Goal: Task Accomplishment & Management: Manage account settings

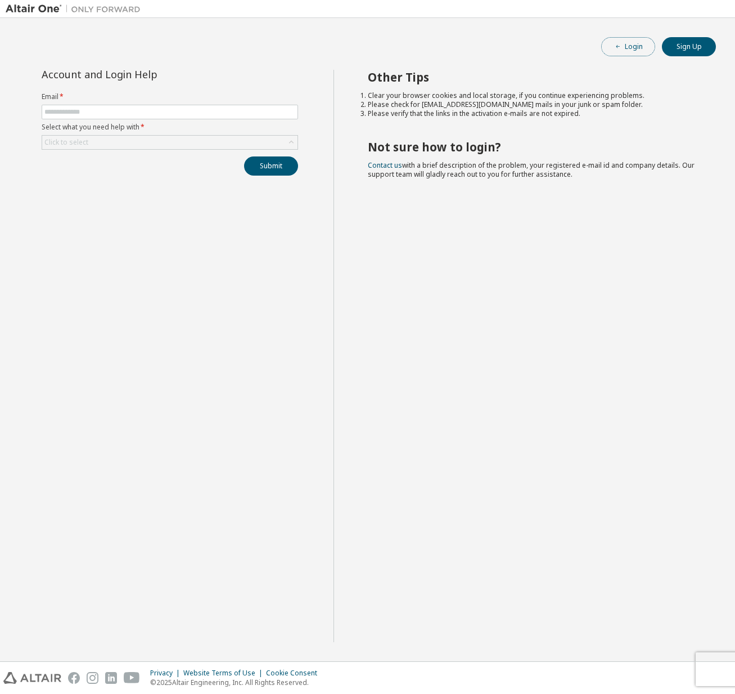
click at [626, 47] on button "Login" at bounding box center [629, 46] width 54 height 19
click at [150, 118] on span at bounding box center [170, 112] width 257 height 15
click at [153, 116] on span at bounding box center [170, 112] width 257 height 15
click at [161, 113] on input "text" at bounding box center [169, 111] width 251 height 9
type input "**********"
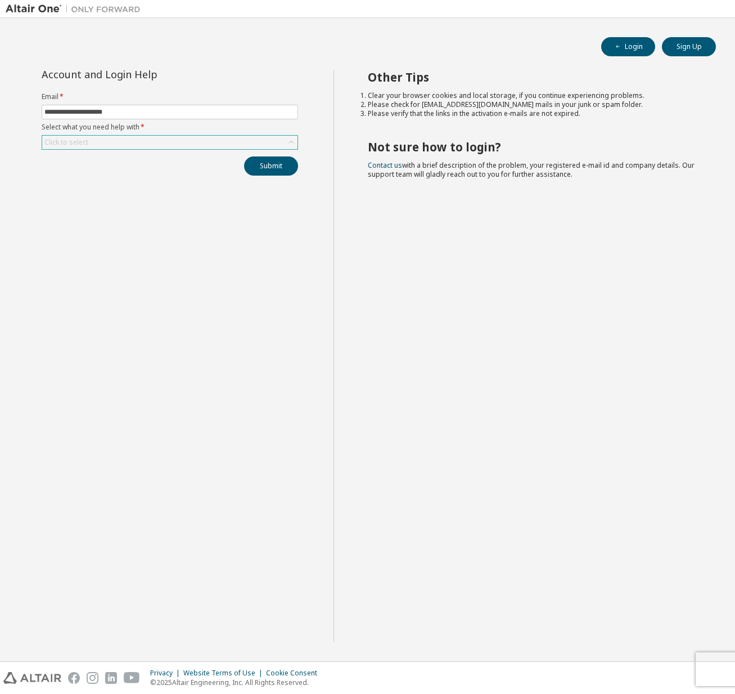
click at [228, 143] on div "Click to select" at bounding box center [169, 143] width 255 height 14
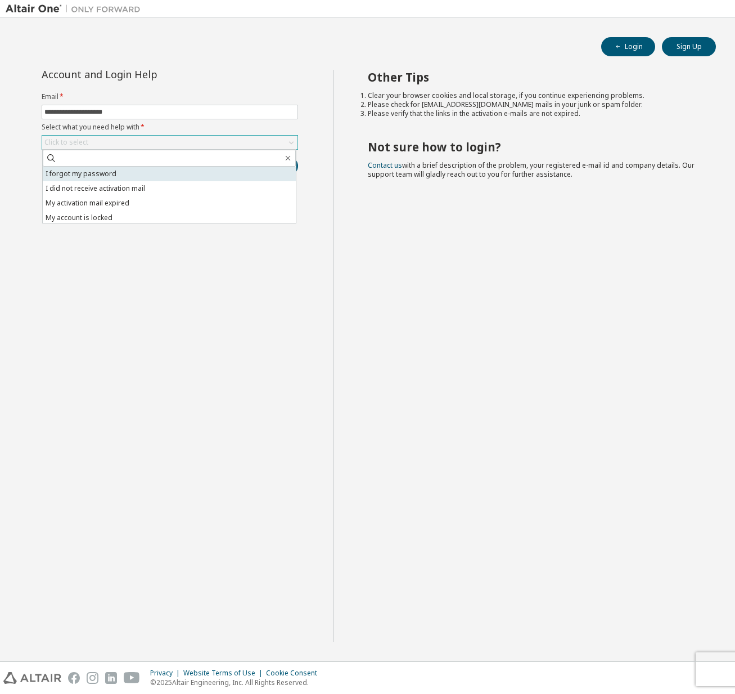
click at [101, 177] on li "I forgot my password" at bounding box center [169, 174] width 253 height 15
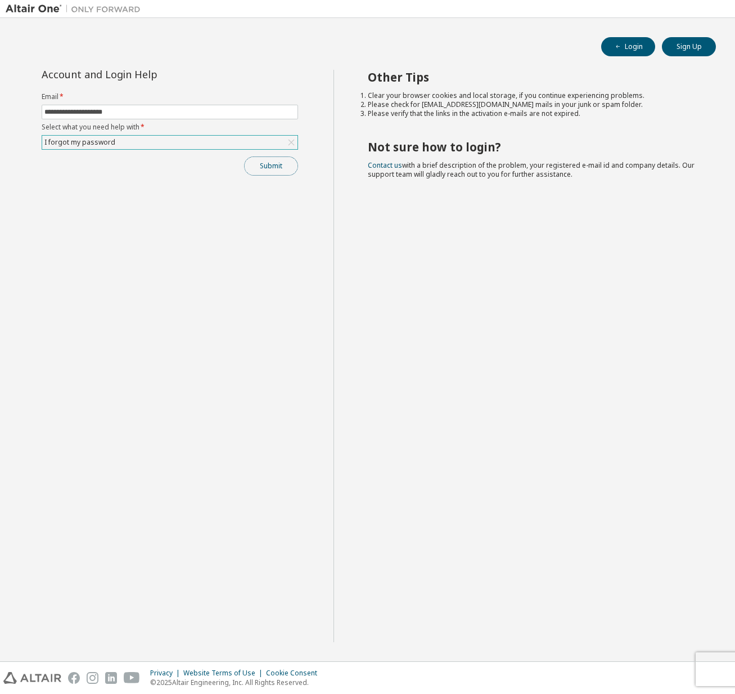
click at [277, 163] on button "Submit" at bounding box center [271, 165] width 54 height 19
